Goal: Navigation & Orientation: Find specific page/section

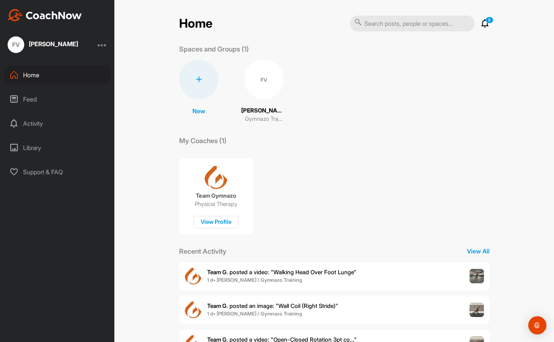
click at [263, 86] on div "FV" at bounding box center [263, 79] width 39 height 39
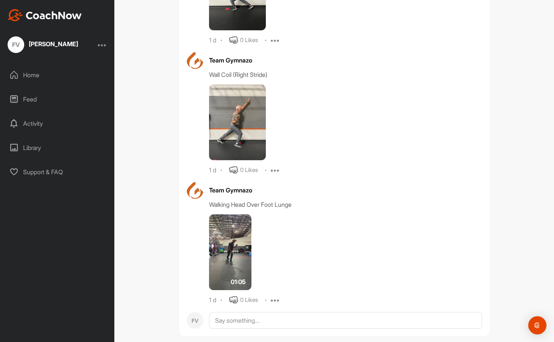
scroll to position [455, 0]
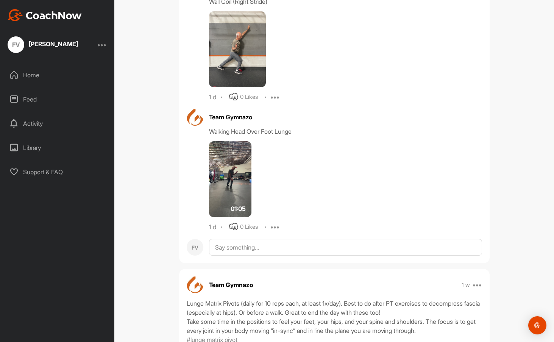
click at [225, 197] on img at bounding box center [230, 179] width 42 height 76
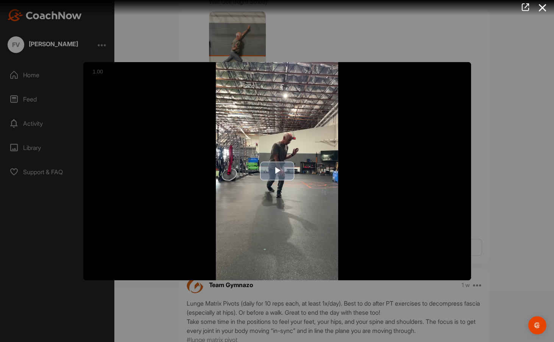
click at [277, 171] on span "Video Player" at bounding box center [277, 171] width 0 height 0
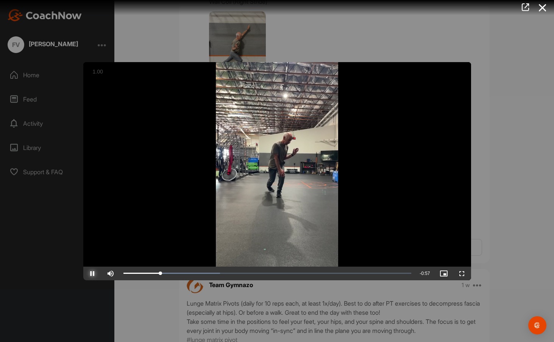
click at [98, 274] on span "Video Player" at bounding box center [92, 274] width 18 height 0
click at [95, 274] on span "Video Player" at bounding box center [92, 274] width 18 height 0
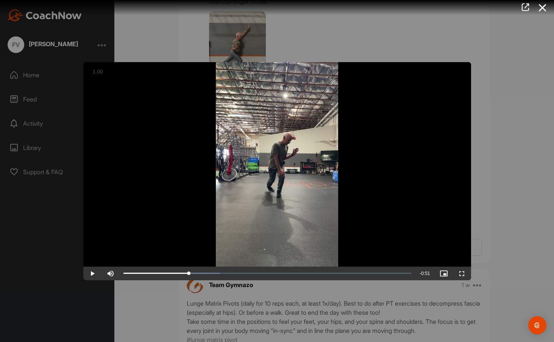
click at [422, 45] on div at bounding box center [277, 171] width 554 height 342
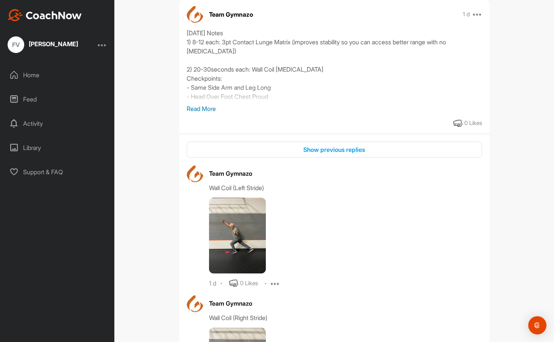
scroll to position [152, 0]
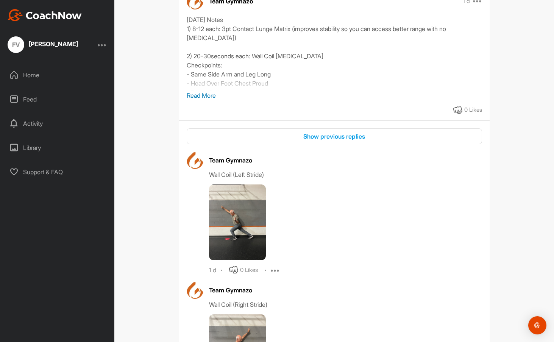
click at [202, 96] on p "Read More" at bounding box center [335, 95] width 296 height 9
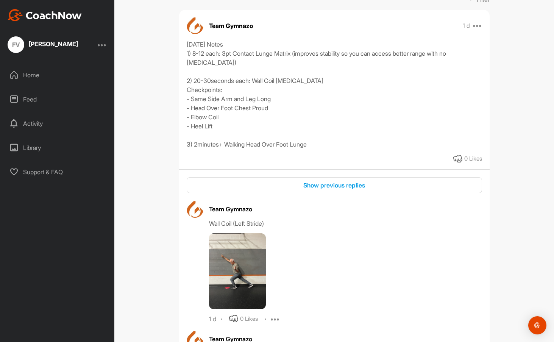
scroll to position [114, 0]
